Goal: Navigation & Orientation: Find specific page/section

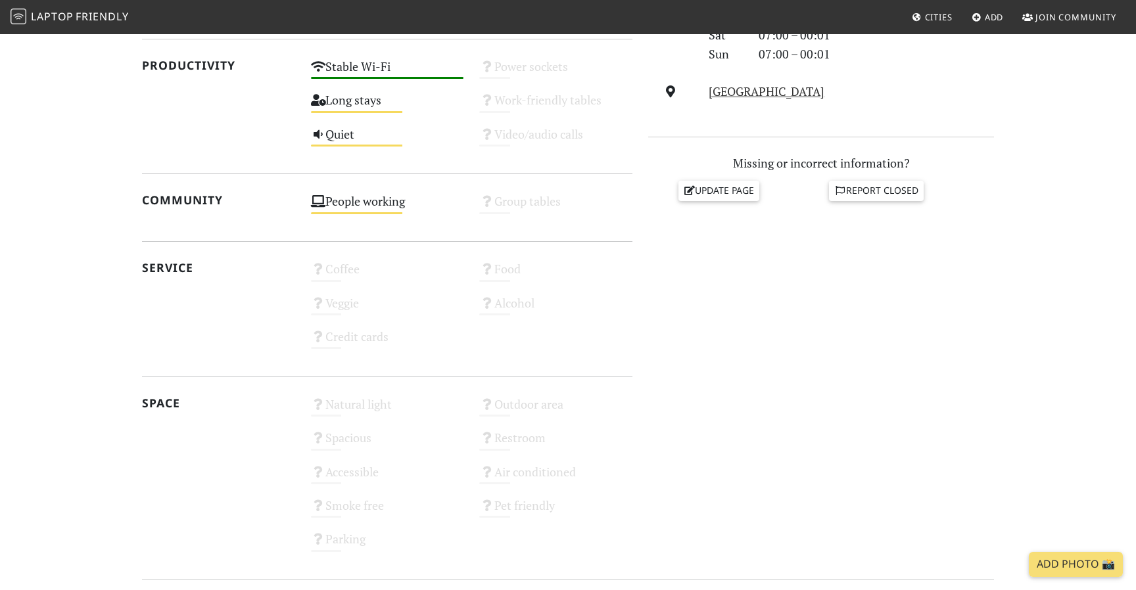
scroll to position [651, 0]
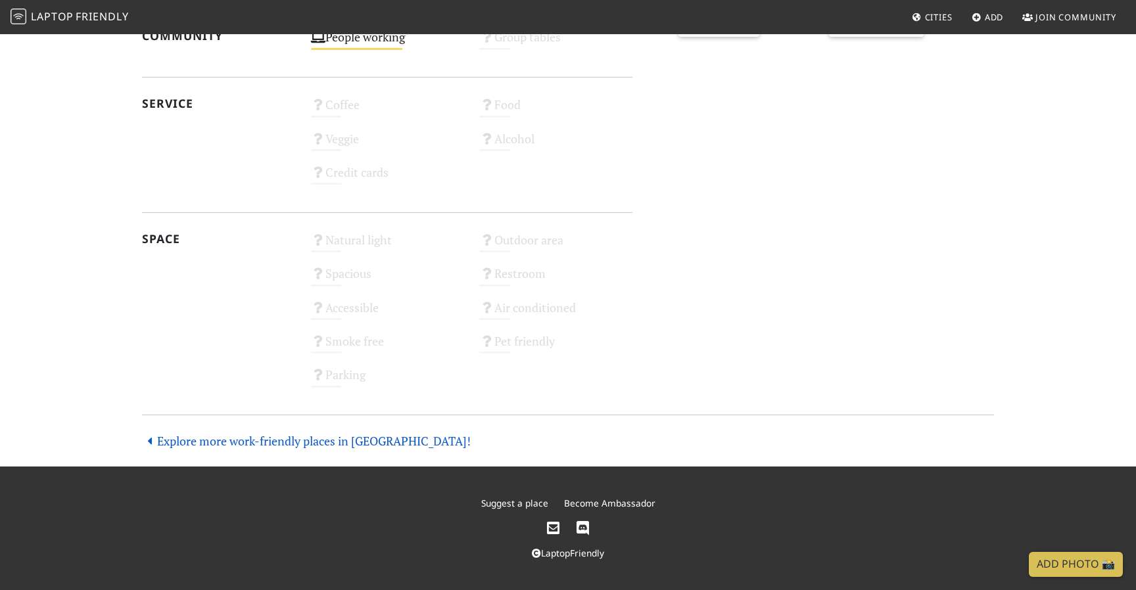
click at [230, 442] on link "Explore more work-friendly places in Erbil!" at bounding box center [306, 441] width 329 height 16
click at [235, 436] on link "Explore more work-friendly places in Erbil!" at bounding box center [306, 441] width 329 height 16
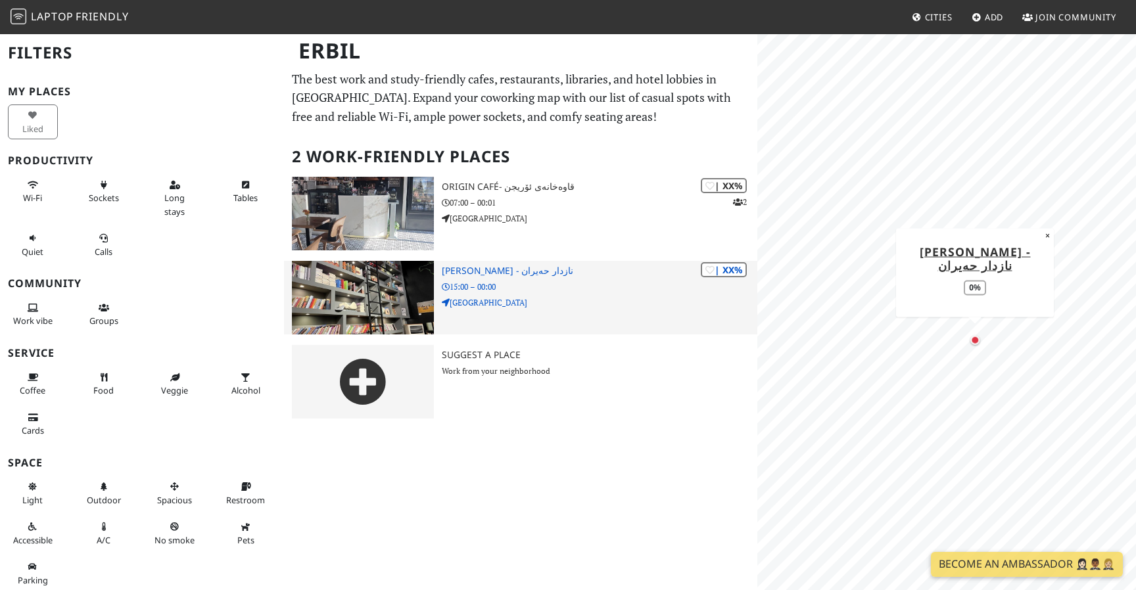
click at [747, 287] on div "Erbil Filters My Places Liked Productivity Wi-Fi Sockets Long stays Tables Quie…" at bounding box center [568, 231] width 1136 height 396
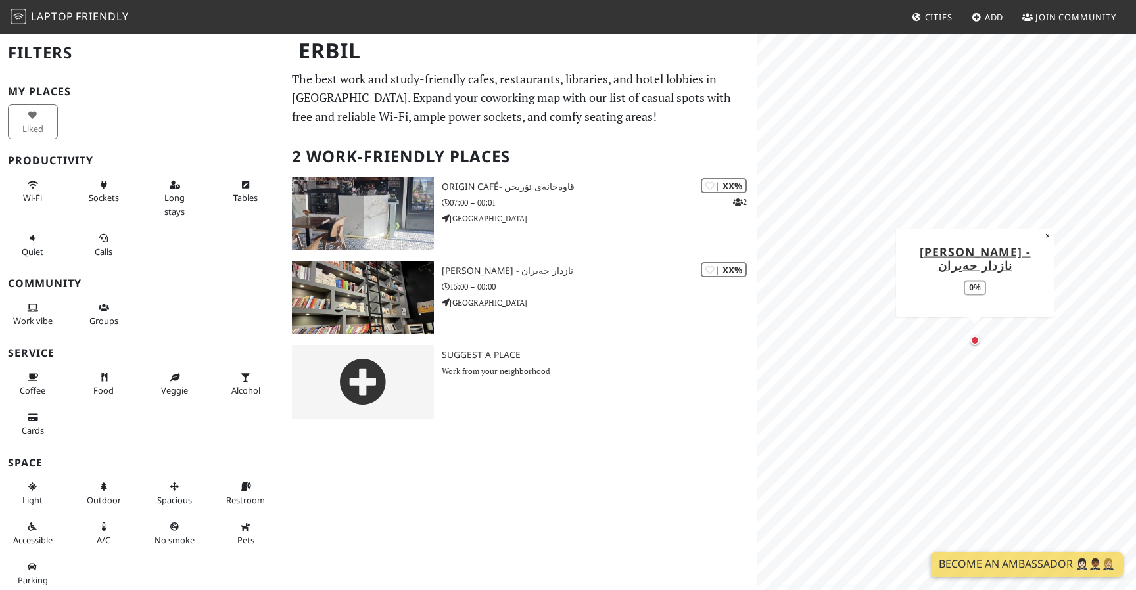
click at [978, 339] on div "Map marker" at bounding box center [974, 340] width 9 height 9
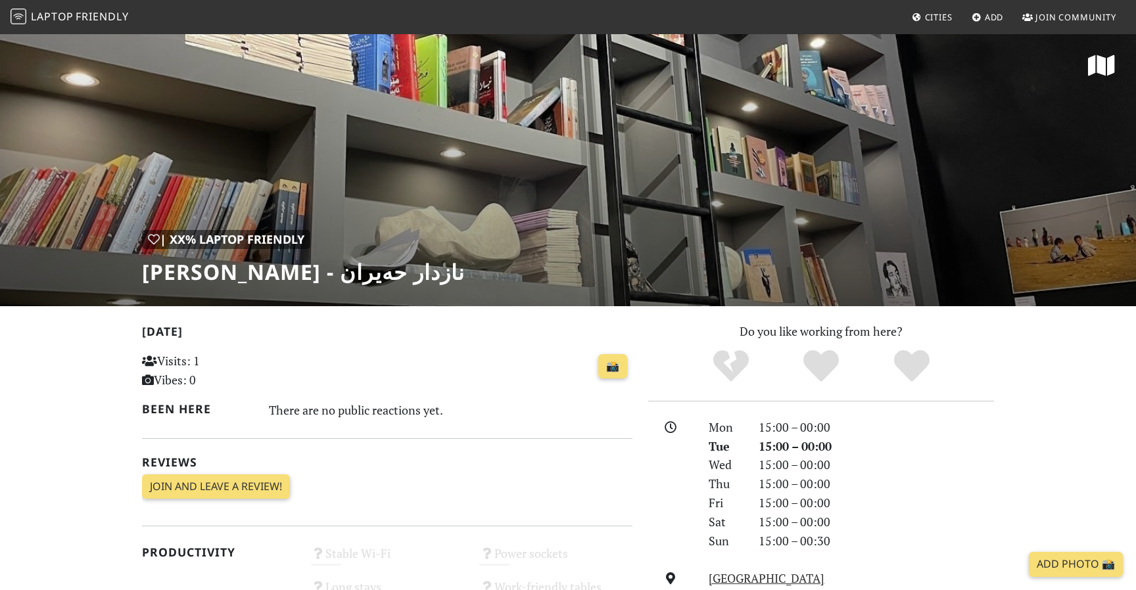
click at [731, 234] on div "| XX% Laptop Friendly Nazdar Heyran - نازدار حەیران" at bounding box center [568, 169] width 1136 height 273
click at [516, 241] on div "| XX% Laptop Friendly Nazdar Heyran - نازدار حەیران" at bounding box center [568, 169] width 1136 height 273
click at [446, 184] on div "| XX% Laptop Friendly Nazdar Heyran - نازدار حەیران" at bounding box center [568, 169] width 1136 height 273
click at [193, 368] on p "Visits: 1 Vibes: 0" at bounding box center [218, 371] width 153 height 38
click at [212, 266] on h1 "Nazdar Heyran - نازدار حەیران" at bounding box center [303, 272] width 323 height 25
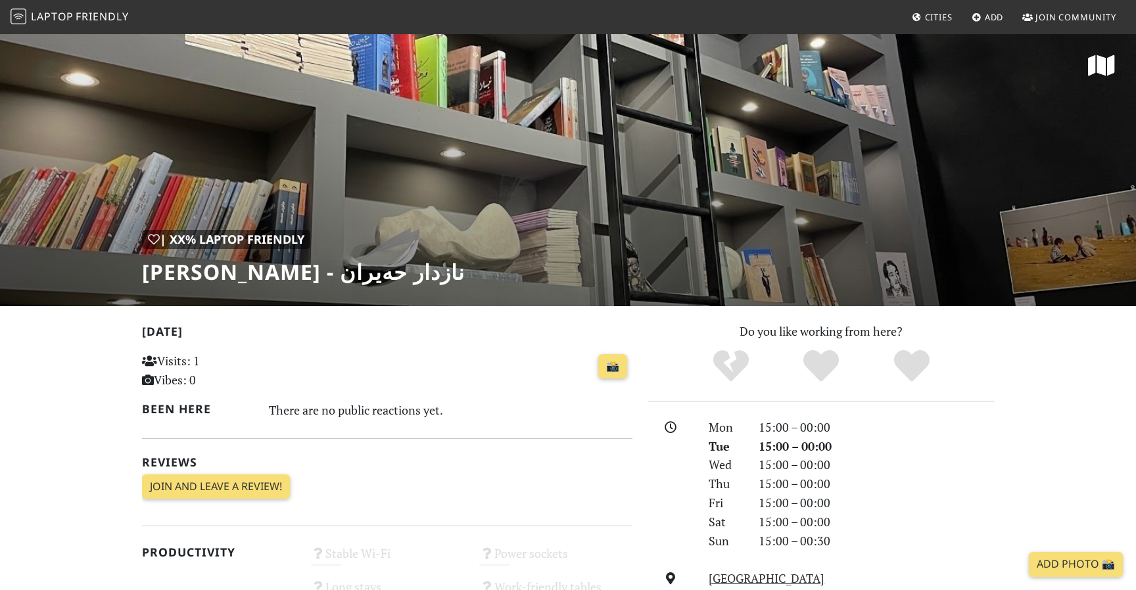
click at [212, 245] on div "| XX% Laptop Friendly" at bounding box center [226, 239] width 168 height 19
click at [196, 264] on h1 "Nazdar Heyran - نازدار حەیران" at bounding box center [303, 272] width 323 height 25
drag, startPoint x: 196, startPoint y: 264, endPoint x: 265, endPoint y: 263, distance: 69.0
click at [265, 263] on h1 "Nazdar Heyran - نازدار حەیران" at bounding box center [303, 272] width 323 height 25
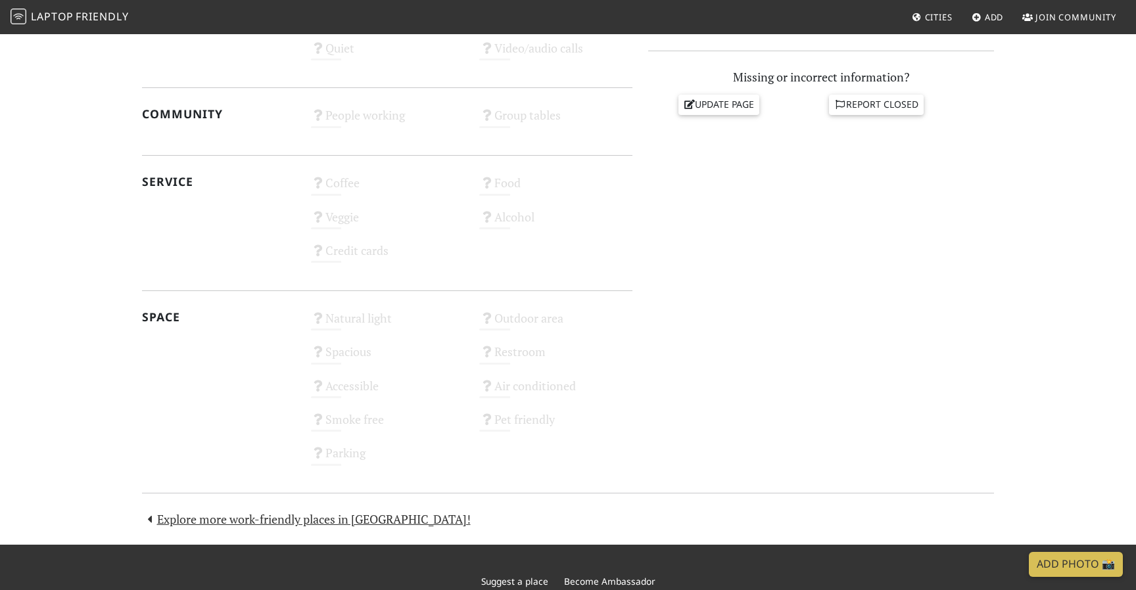
scroll to position [651, 0]
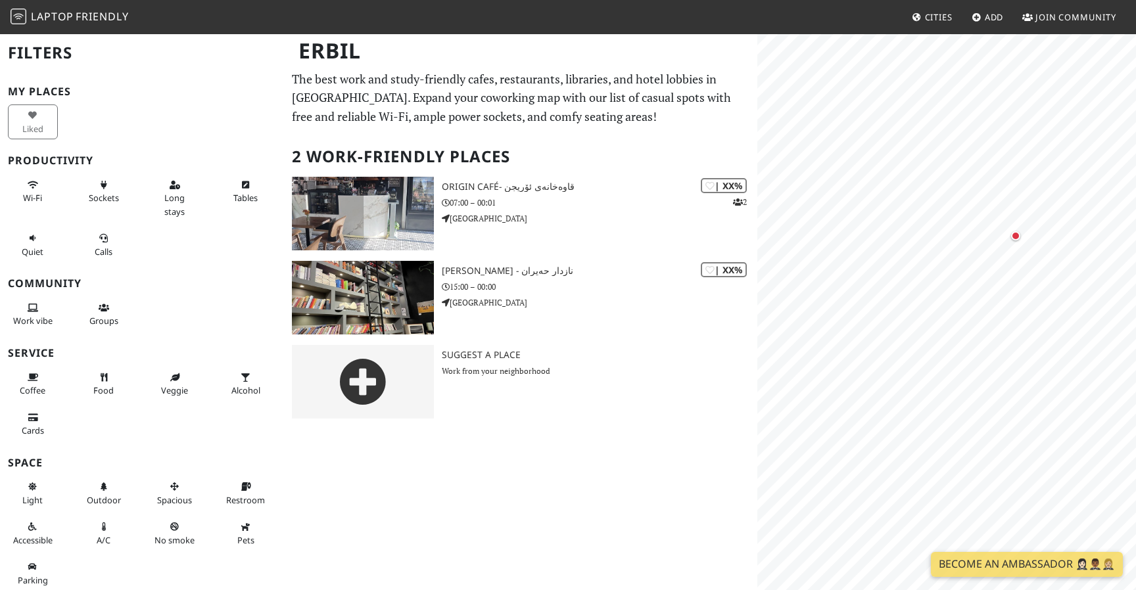
click at [82, 12] on span "Friendly" at bounding box center [102, 16] width 53 height 14
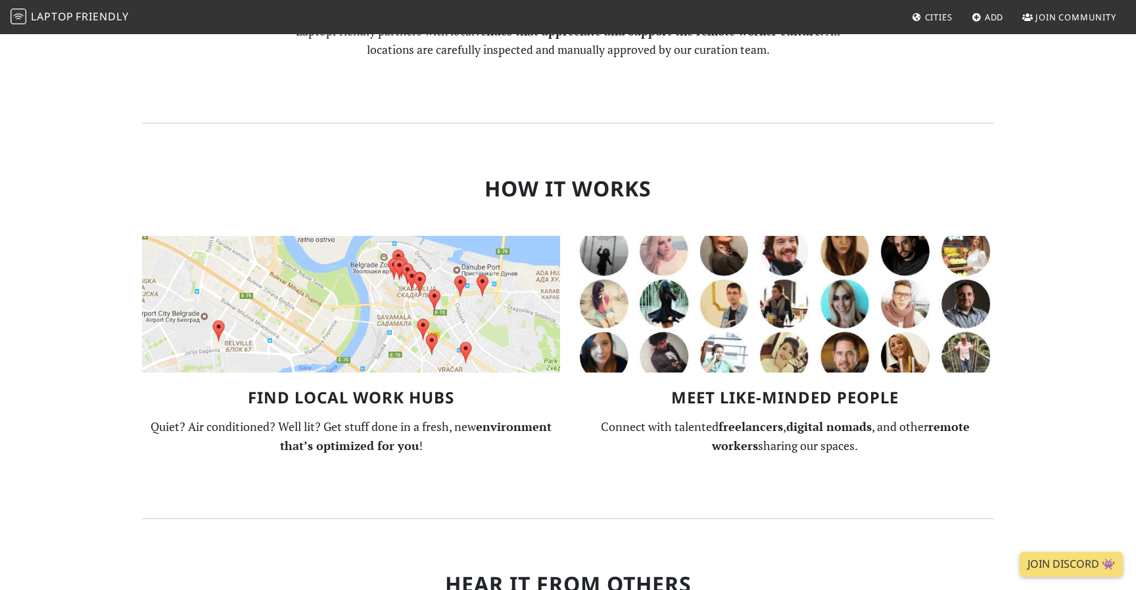
scroll to position [1368, 0]
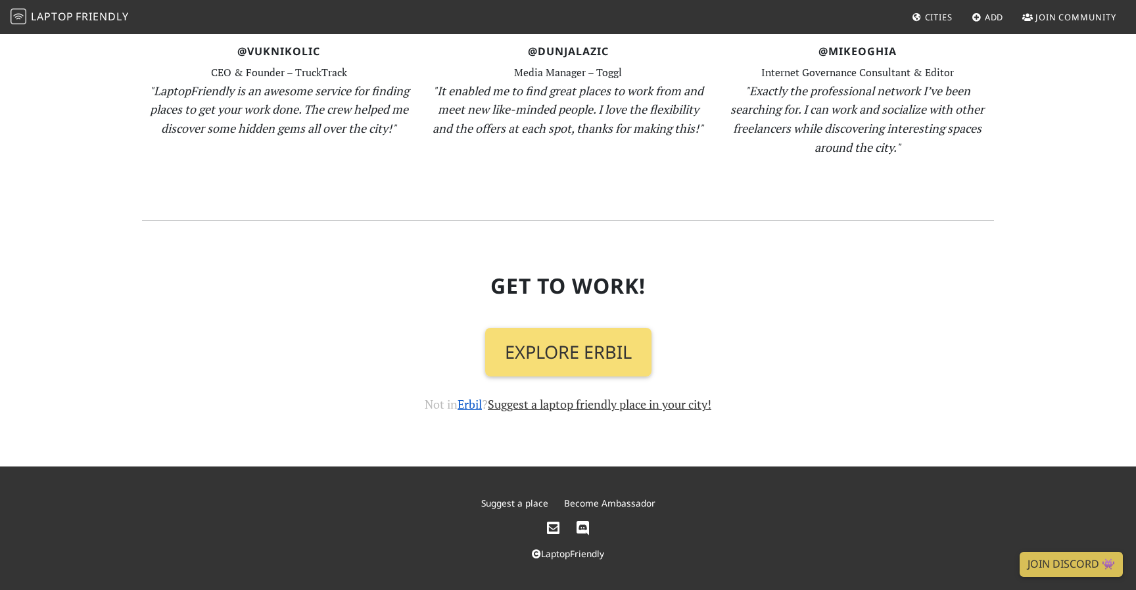
click at [473, 406] on link "Erbil" at bounding box center [470, 404] width 24 height 16
